Goal: Task Accomplishment & Management: Use online tool/utility

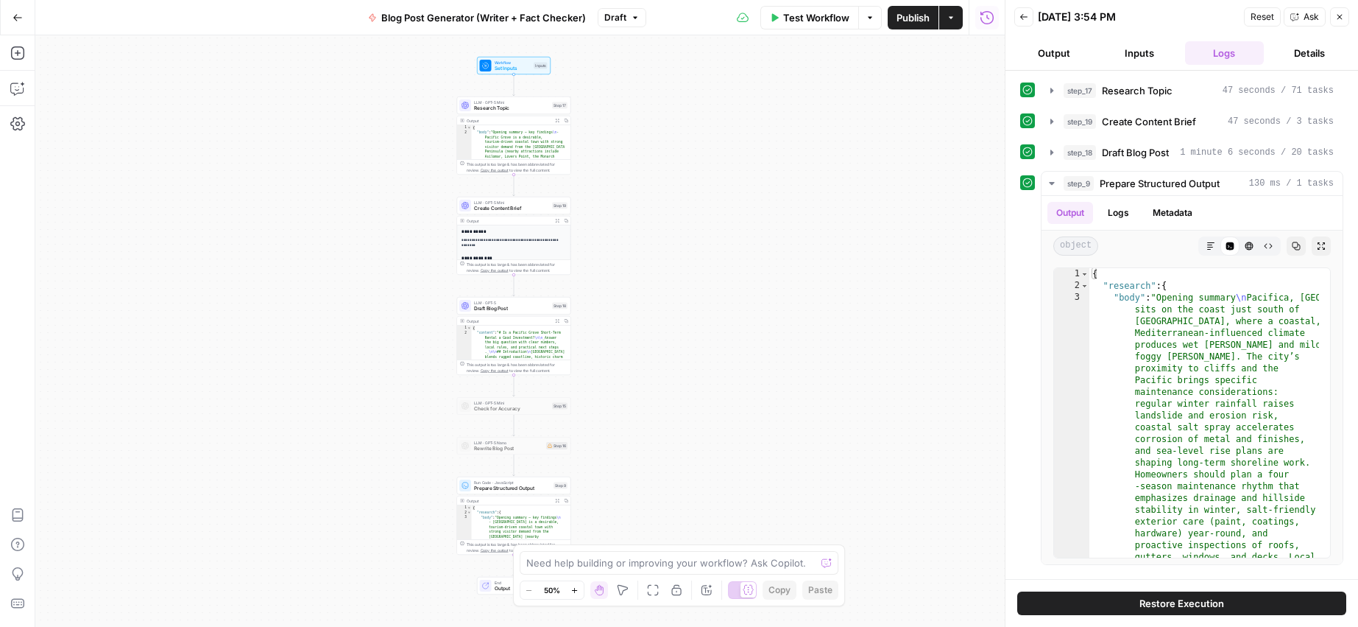
click at [1017, 17] on button "Back" at bounding box center [1023, 16] width 19 height 19
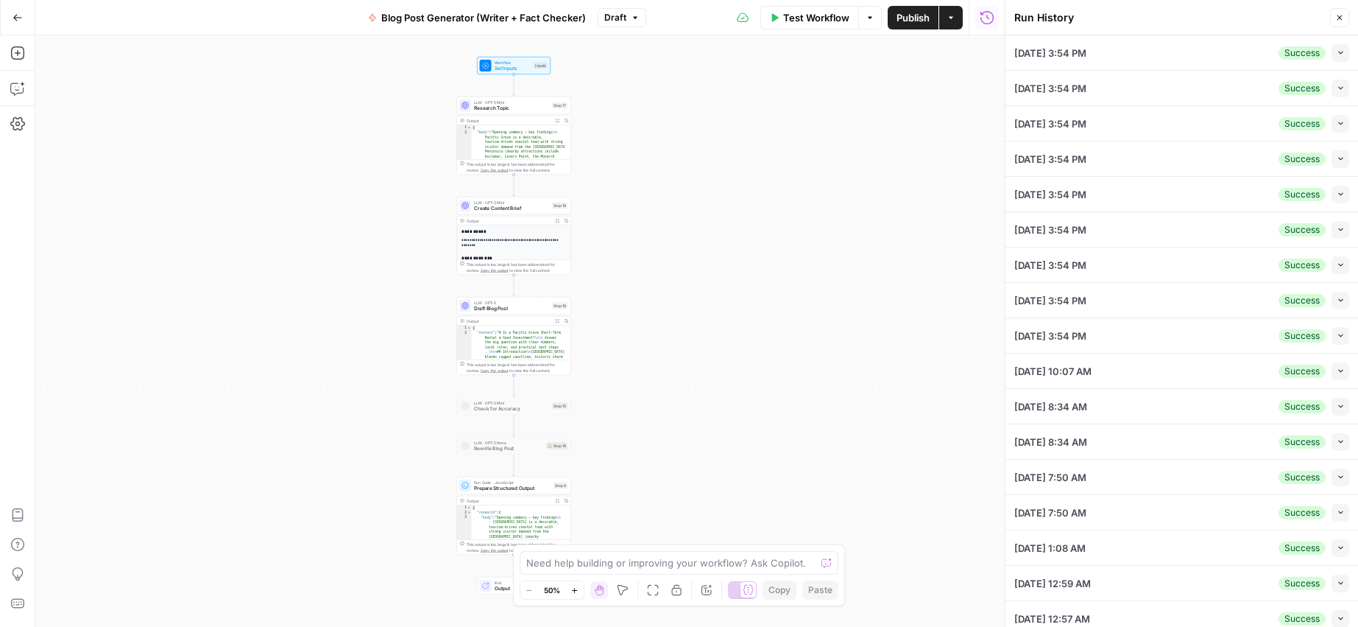
click at [1338, 18] on icon "button" at bounding box center [1340, 17] width 5 height 5
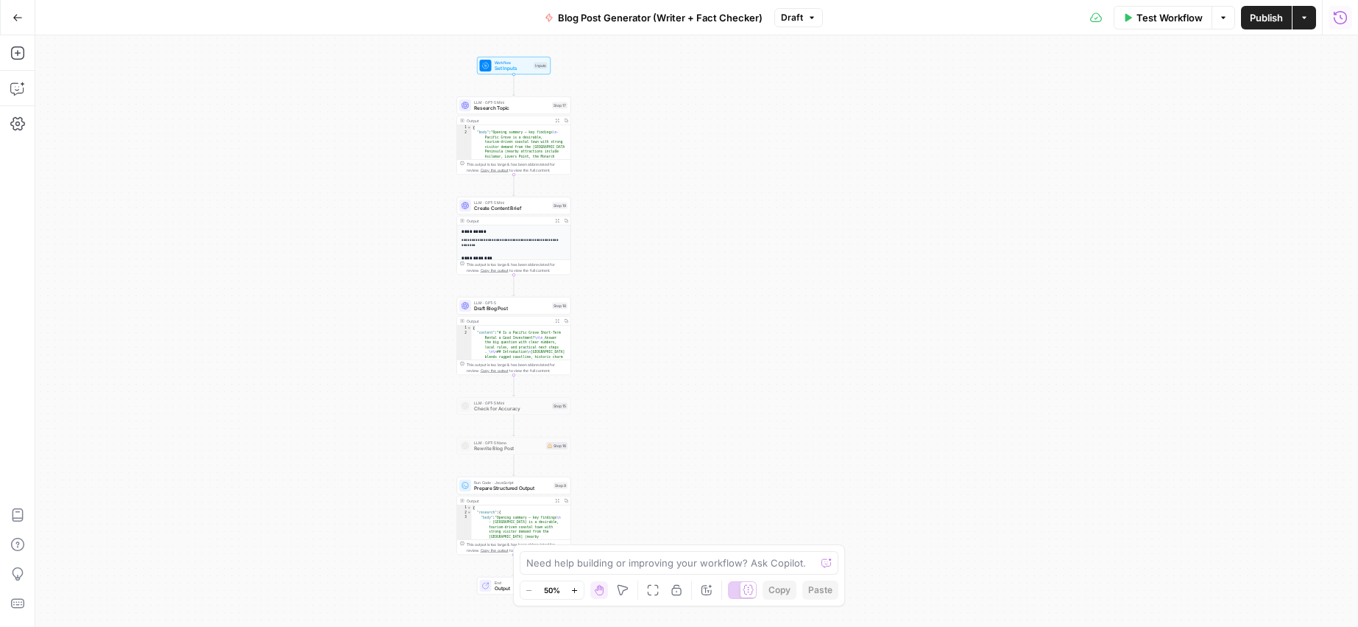
click at [1342, 26] on button "Run History" at bounding box center [1341, 18] width 24 height 24
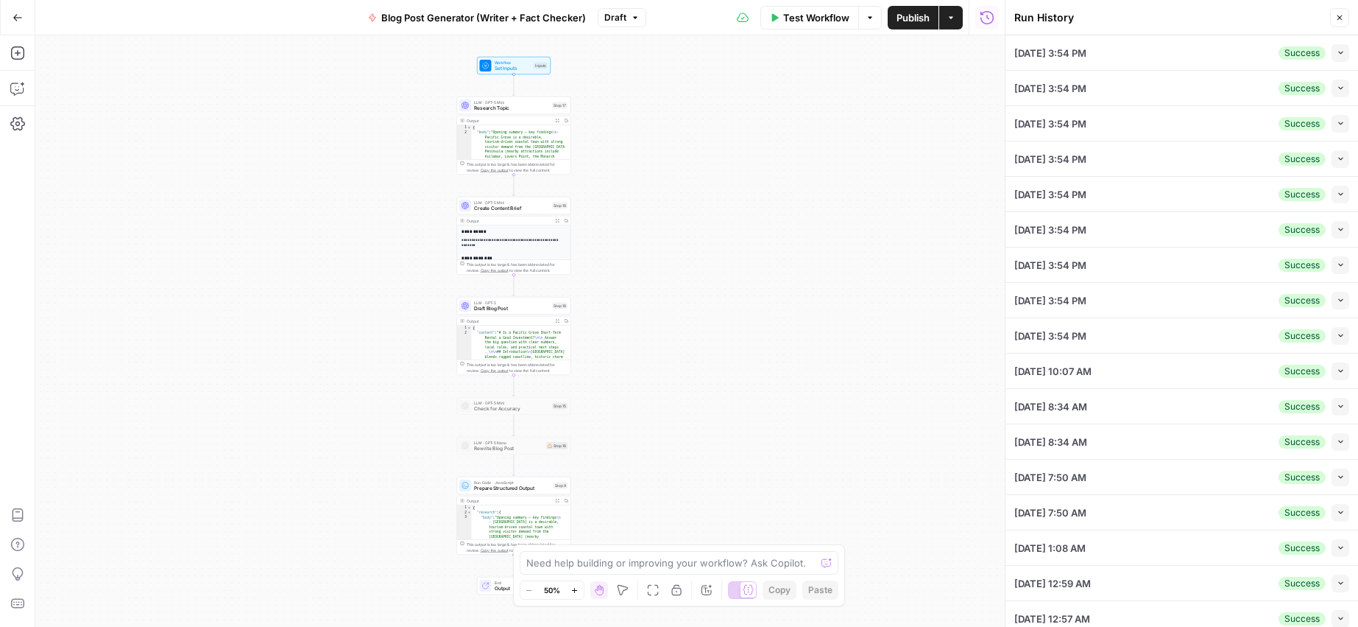
click at [922, 86] on div "Workflow Set Inputs Inputs LLM · GPT-5 Mini Research Topic Step 17 Output Expan…" at bounding box center [520, 330] width 970 height 591
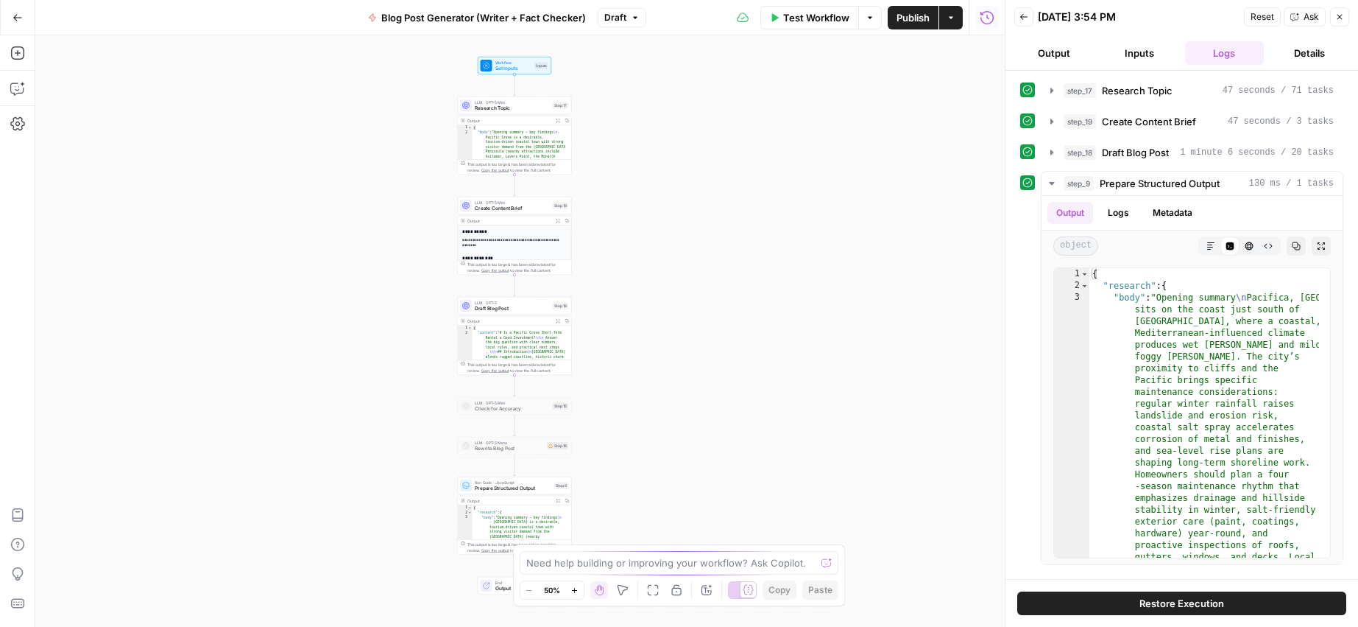
click at [1028, 19] on button "Back" at bounding box center [1023, 16] width 19 height 19
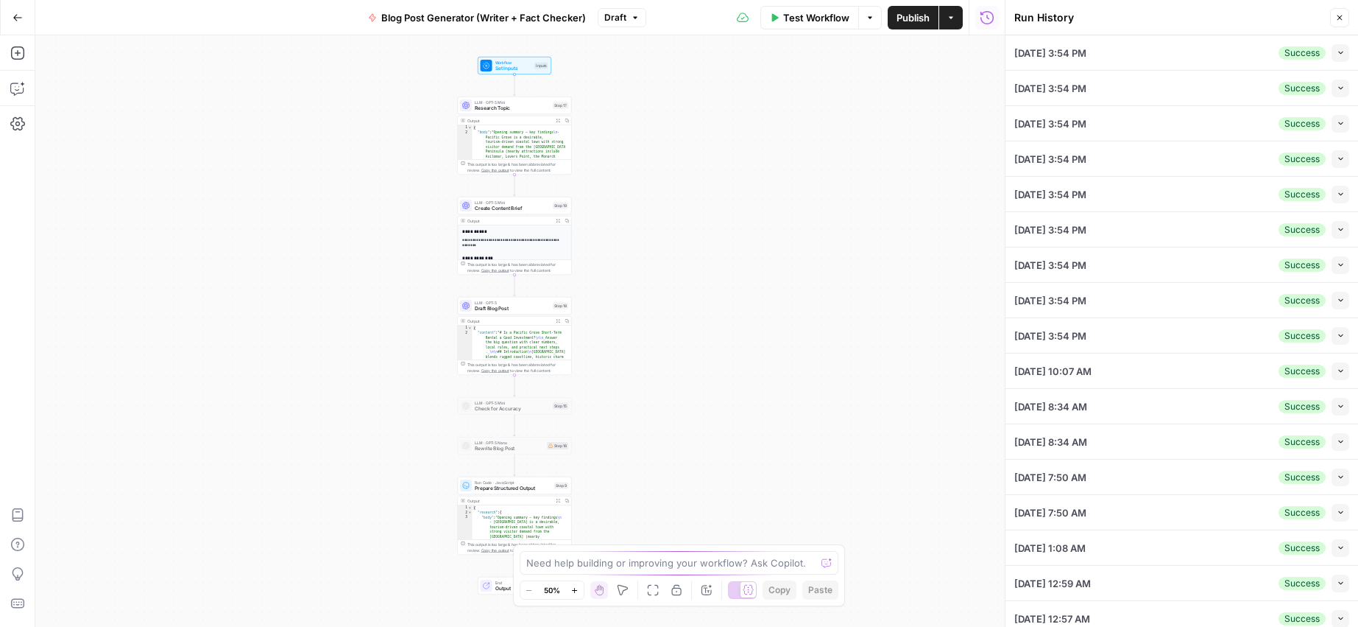
click at [1343, 18] on icon "button" at bounding box center [1339, 17] width 9 height 9
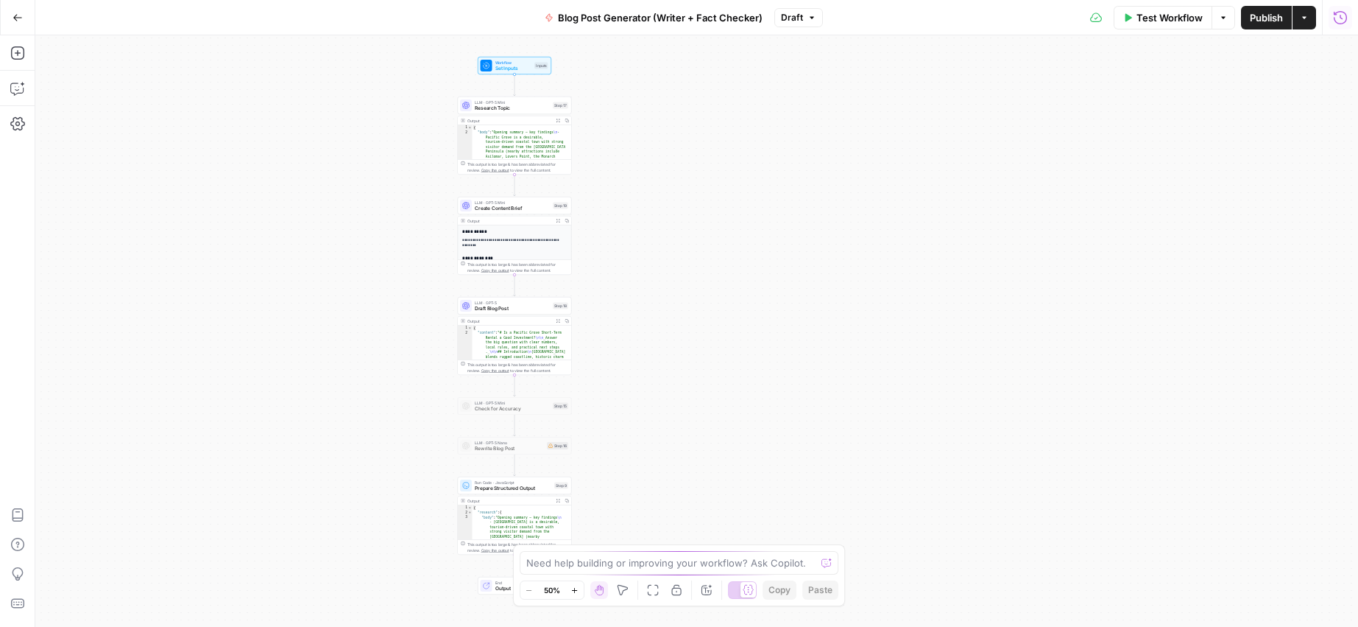
click at [1336, 20] on icon "button" at bounding box center [1340, 17] width 15 height 15
